Goal: Entertainment & Leisure: Consume media (video, audio)

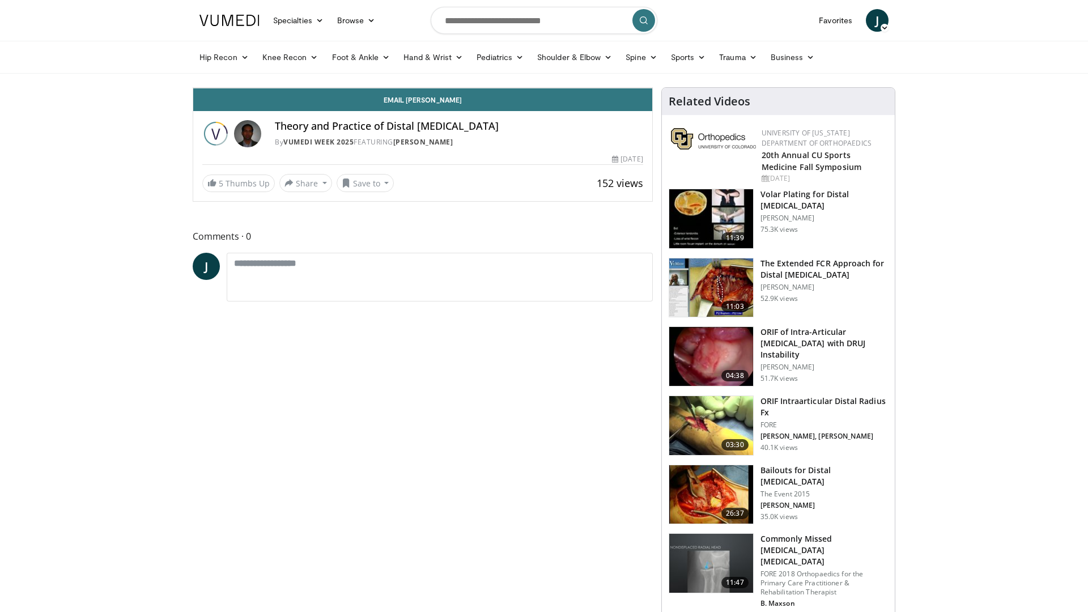
click at [1085, 65] on div "Progress Bar" at bounding box center [1085, 63] width 1 height 5
